Goal: Communication & Community: Answer question/provide support

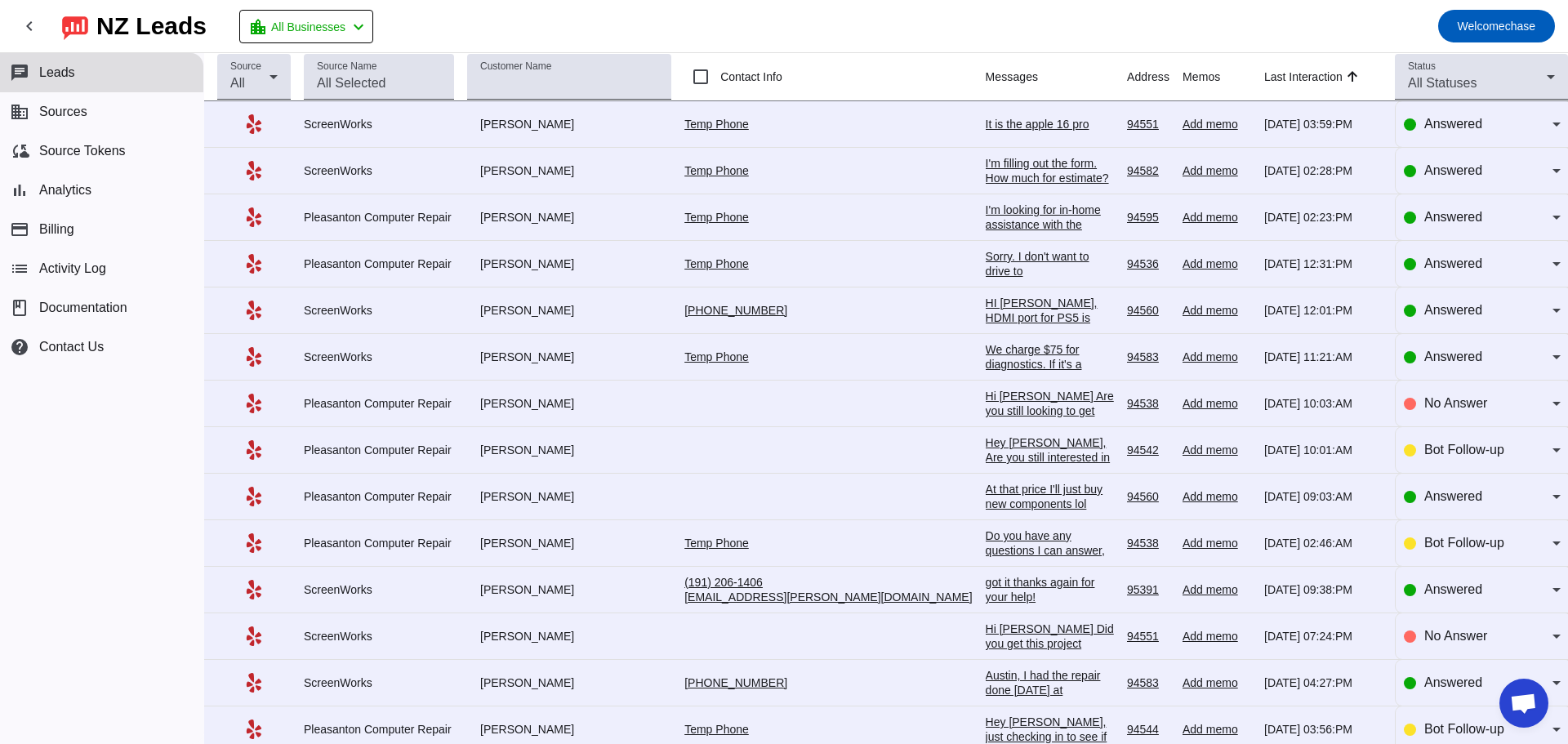
click at [986, 168] on div "I'm filling out the form. How much for estimate? Thank you" at bounding box center [1049, 178] width 128 height 44
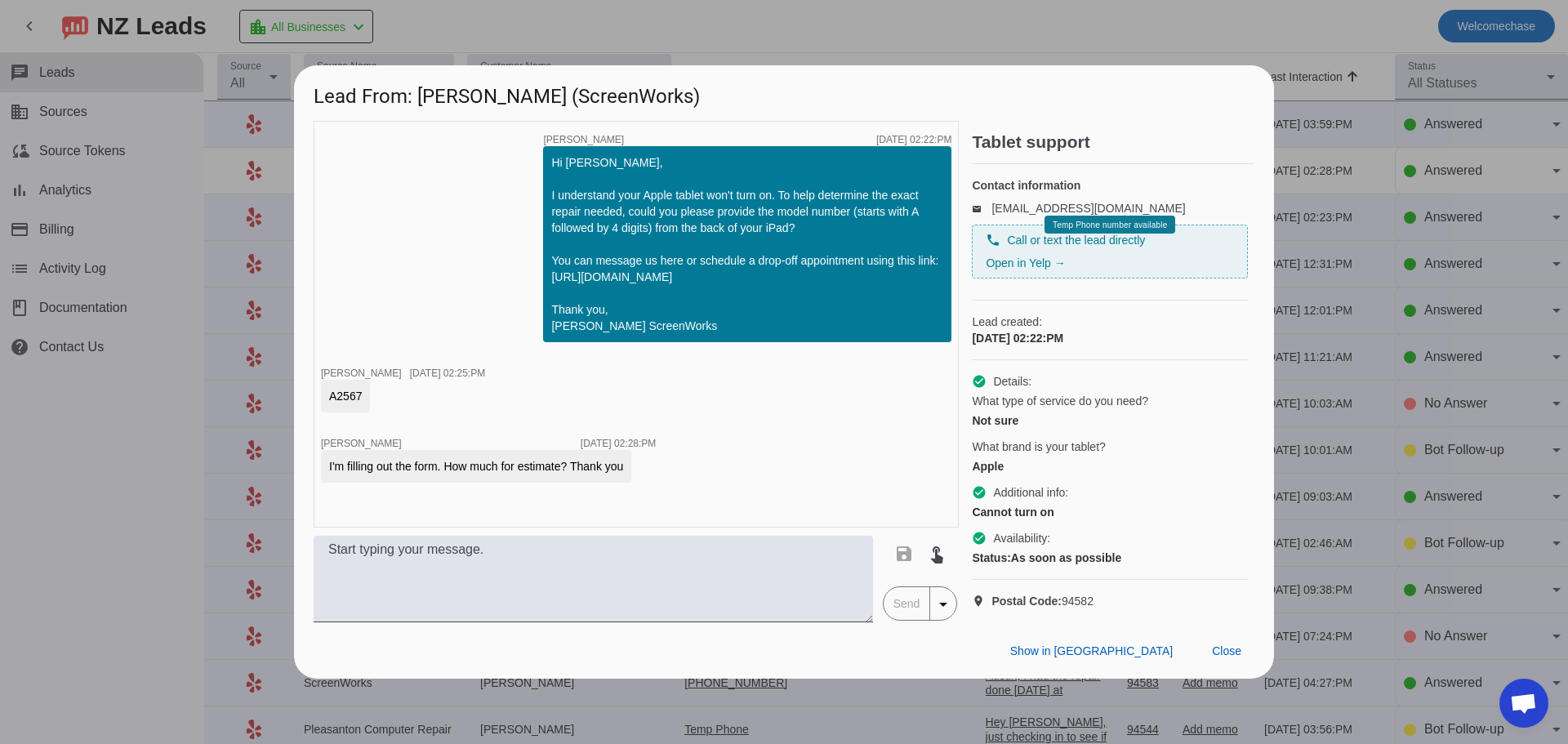
click at [1334, 238] on div at bounding box center [784, 372] width 1568 height 744
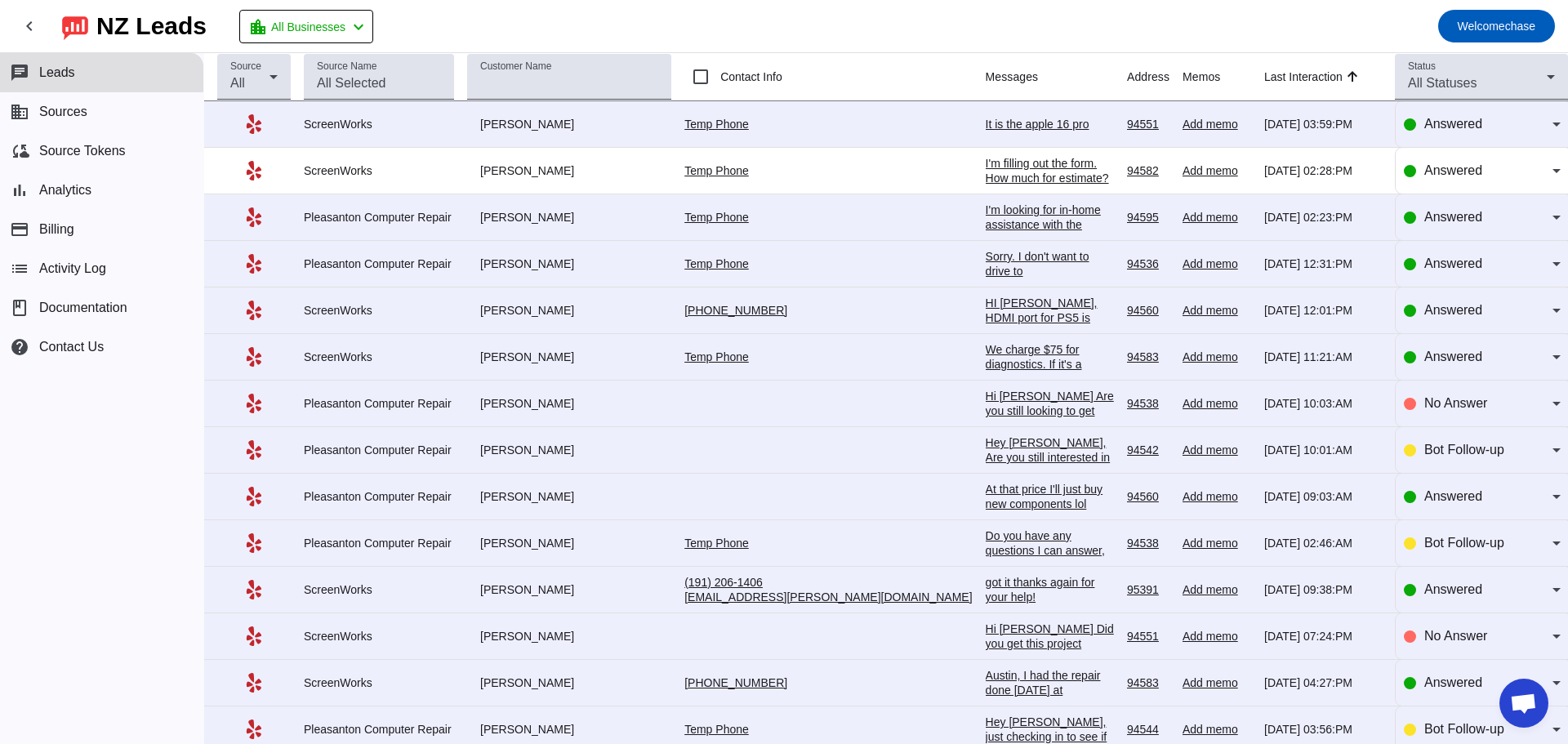
click at [986, 163] on div "I'm filling out the form. How much for estimate? Thank you" at bounding box center [1049, 178] width 128 height 44
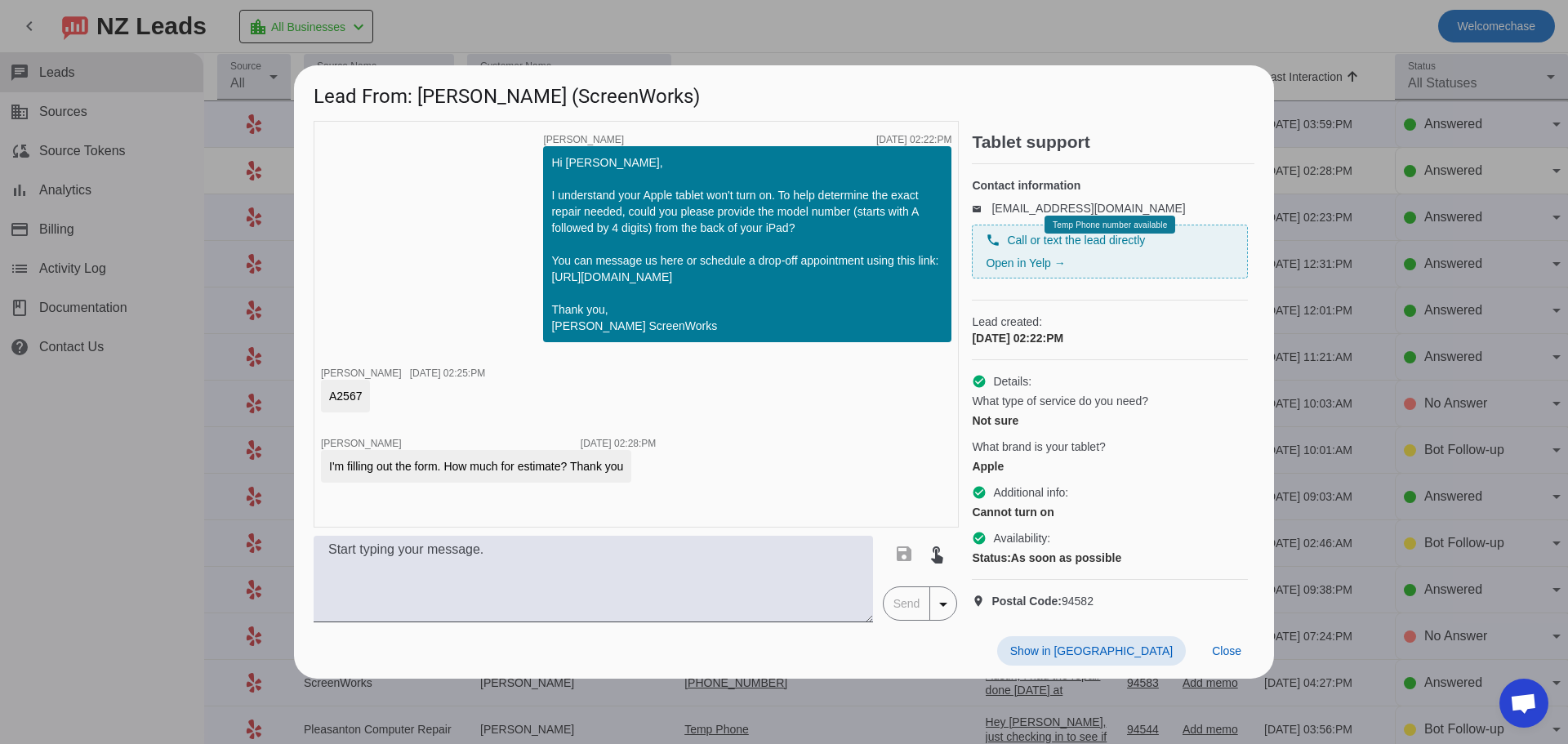
click at [1352, 83] on div at bounding box center [784, 372] width 1568 height 744
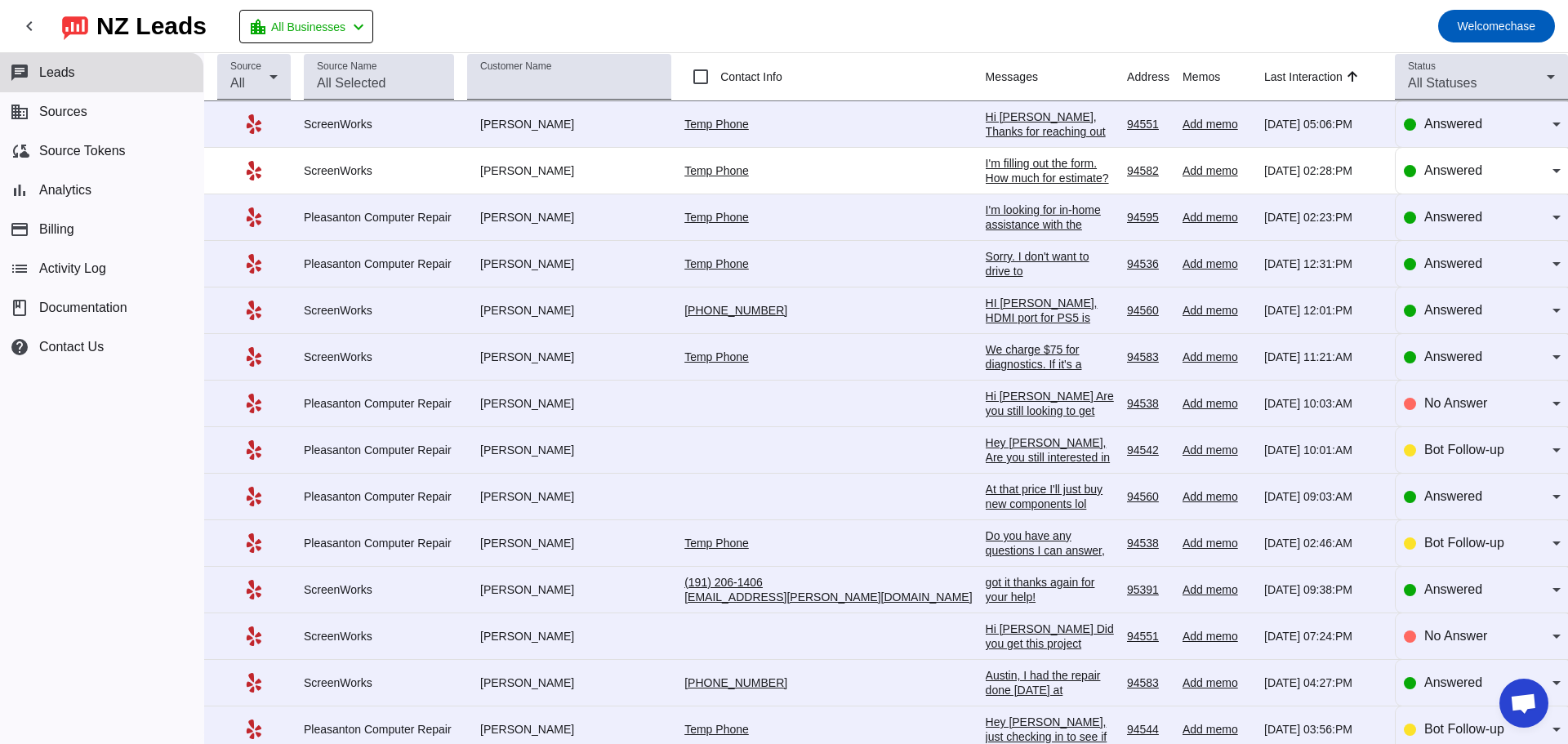
click at [1095, 11] on mat-toolbar-row "chevron_left [GEOGRAPHIC_DATA] Leads location_city All Businesses chevron_left …" at bounding box center [784, 26] width 1568 height 52
click at [1144, 30] on mat-toolbar-row "chevron_left [GEOGRAPHIC_DATA] Leads location_city All Businesses chevron_left …" at bounding box center [784, 26] width 1568 height 52
click at [1126, 79] on th "Address" at bounding box center [1154, 77] width 56 height 48
click at [1126, 64] on th "Address" at bounding box center [1154, 77] width 56 height 48
